Goal: Book appointment/travel/reservation

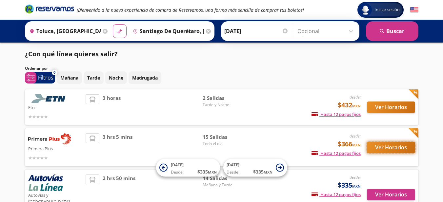
click at [376, 144] on button "Ver Horarios" at bounding box center [391, 147] width 48 height 11
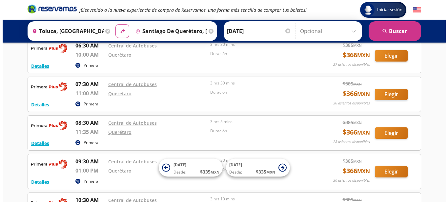
scroll to position [82, 0]
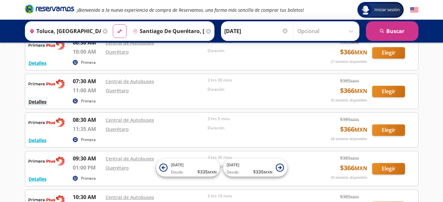
click at [37, 102] on button "Detalles" at bounding box center [38, 101] width 18 height 7
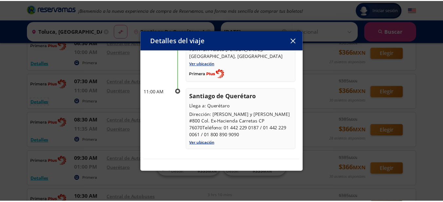
scroll to position [79, 0]
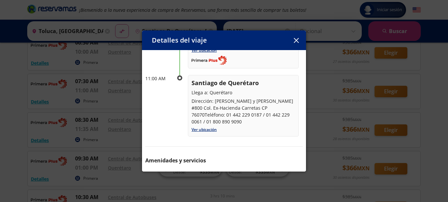
click at [297, 40] on icon "button" at bounding box center [296, 40] width 5 height 5
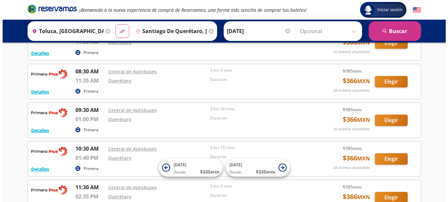
scroll to position [135, 0]
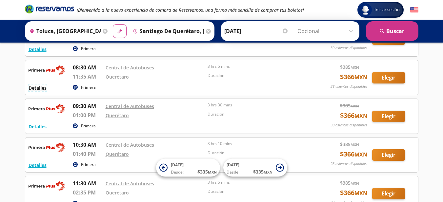
click at [38, 88] on button "Detalles" at bounding box center [38, 88] width 18 height 7
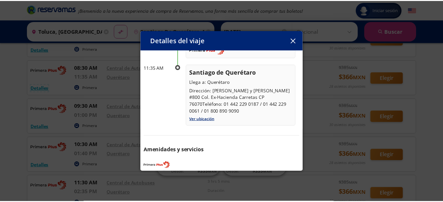
scroll to position [92, 0]
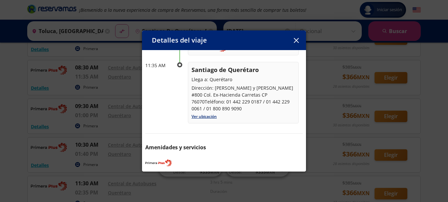
click at [295, 42] on icon "button" at bounding box center [296, 40] width 5 height 5
